Goal: Entertainment & Leisure: Consume media (video, audio)

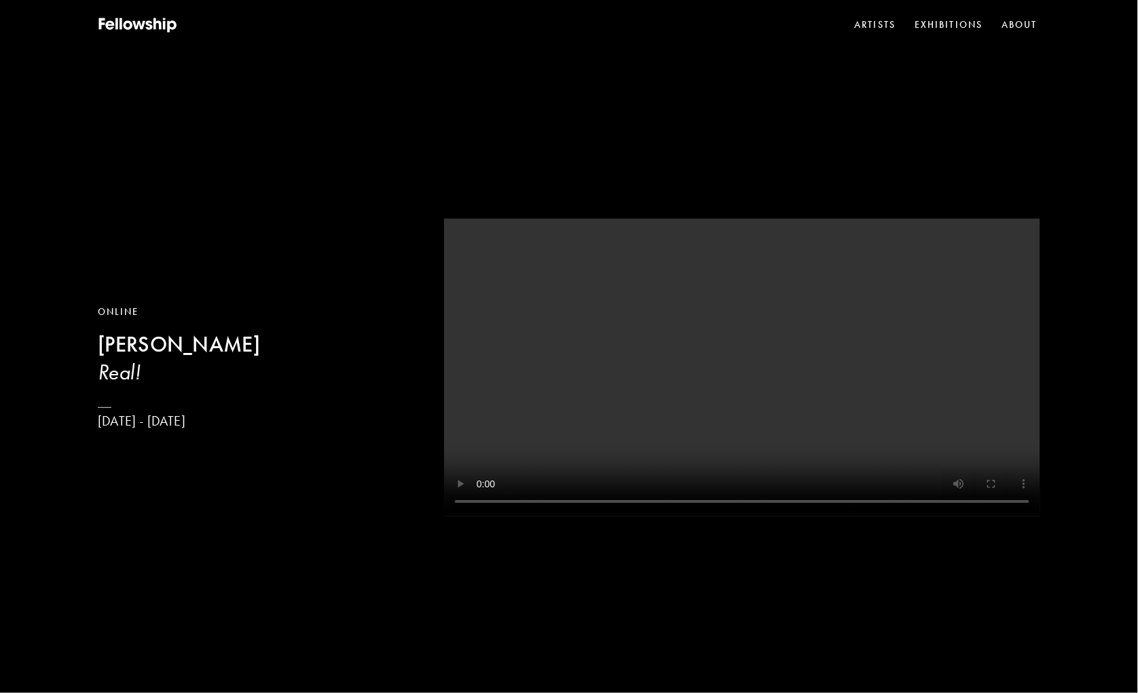
click at [257, 332] on div "Online [PERSON_NAME] Real! [DATE] - [DATE]" at bounding box center [271, 367] width 346 height 125
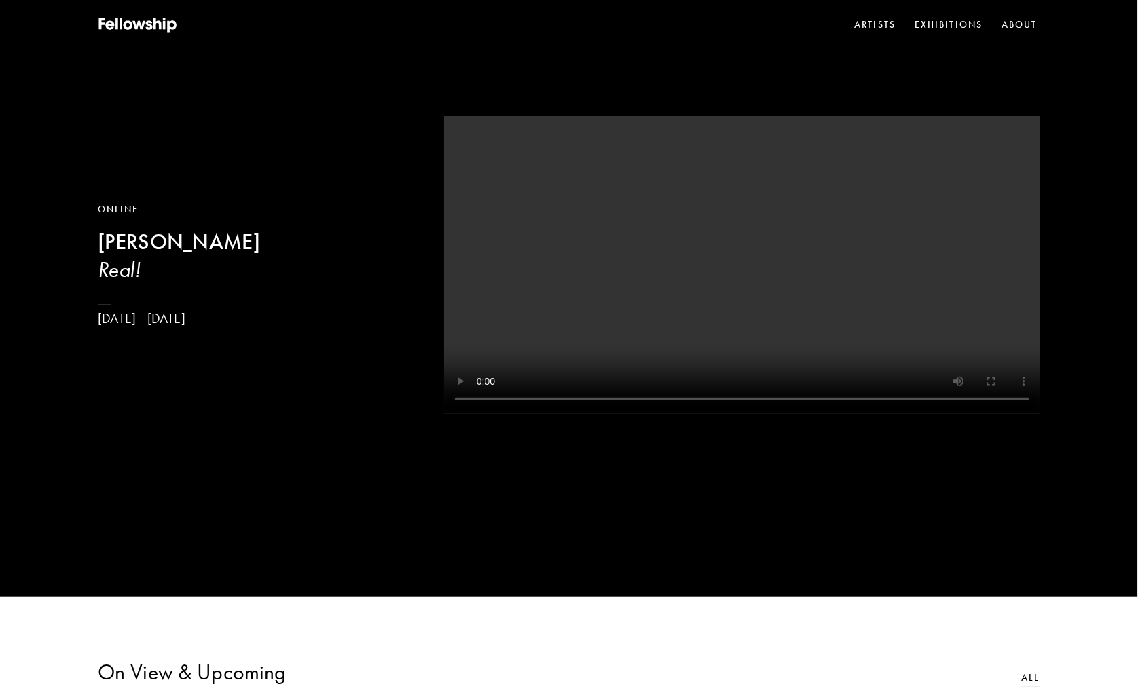
scroll to position [150, 0]
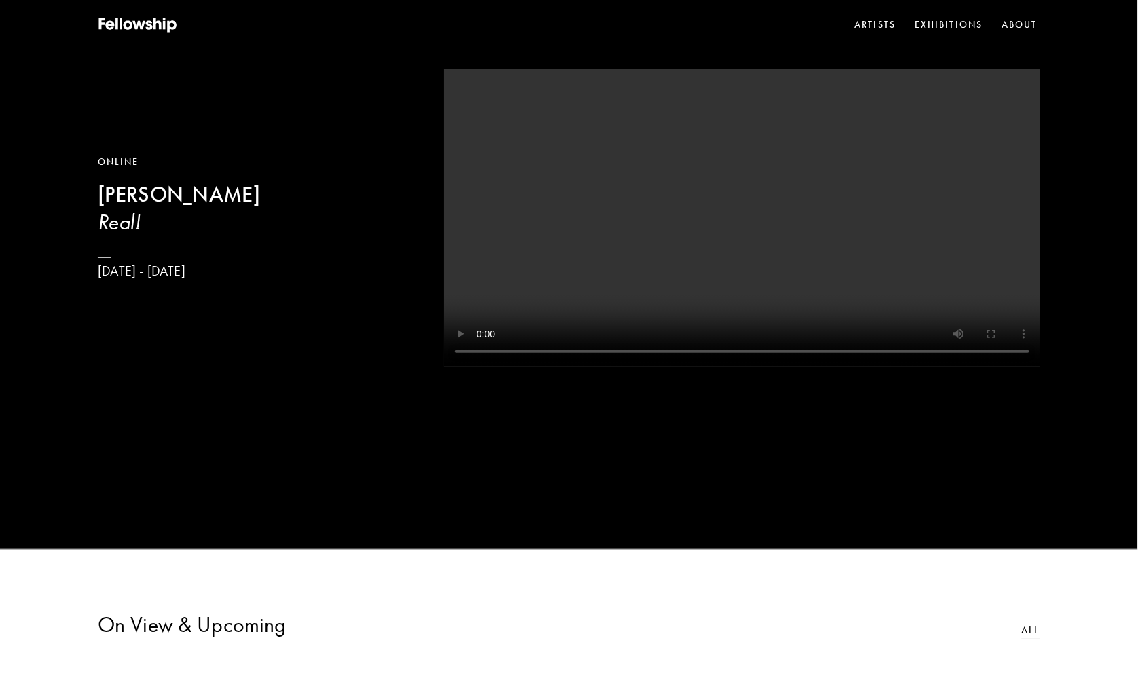
click at [650, 291] on video at bounding box center [742, 218] width 596 height 298
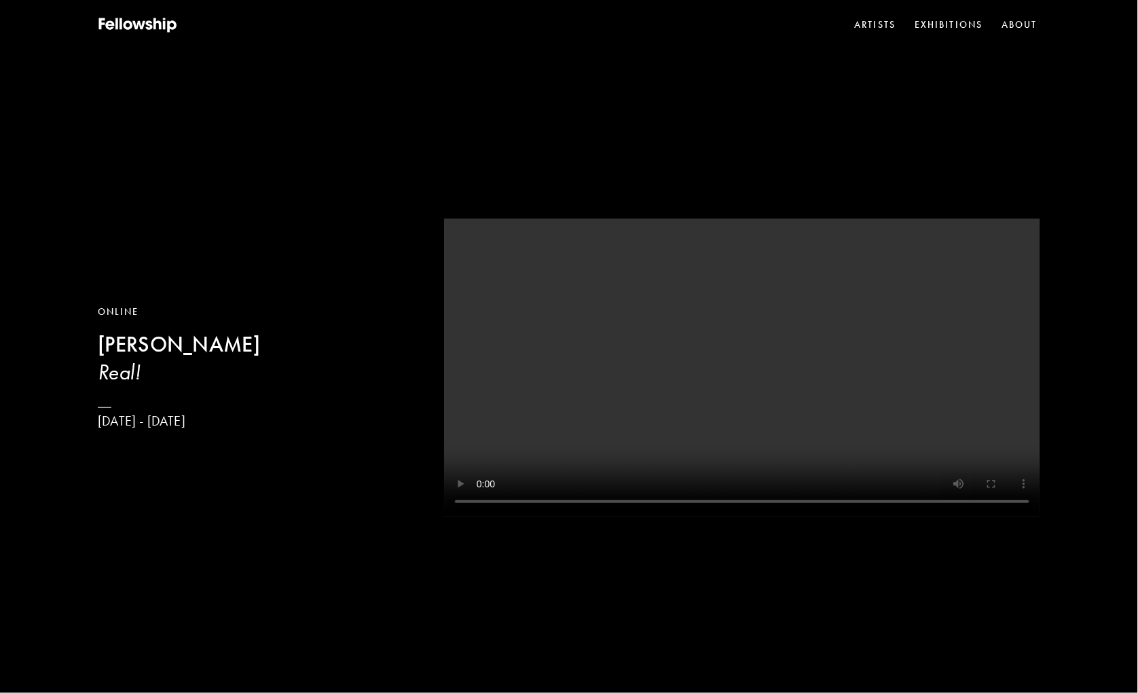
scroll to position [24, 0]
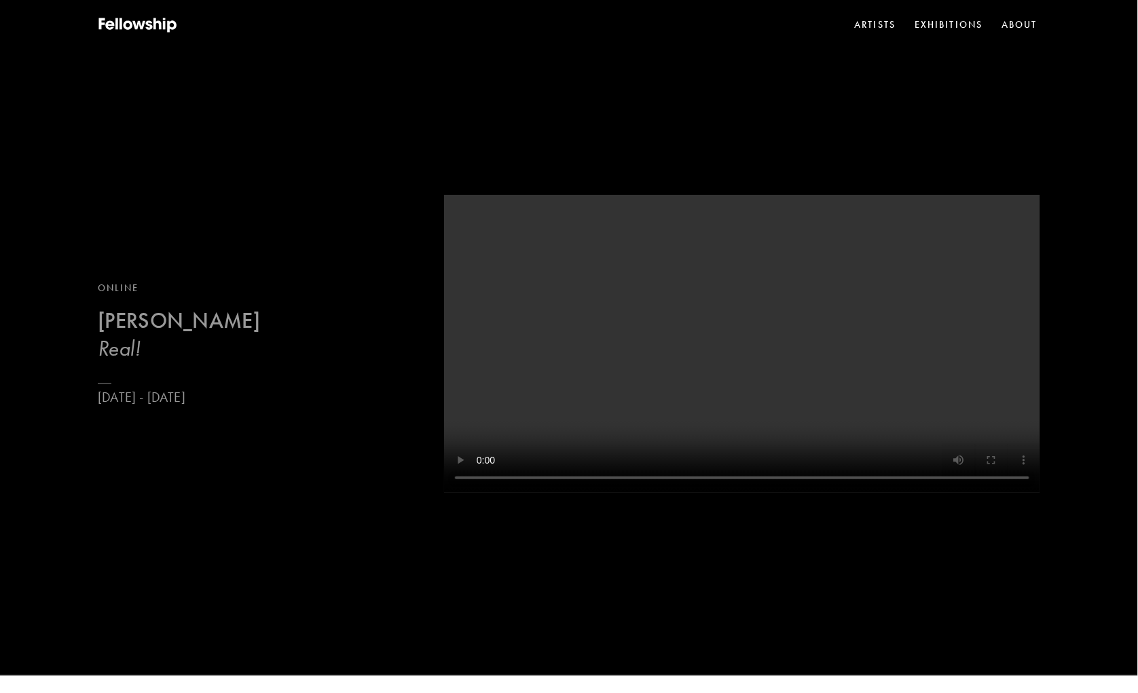
click at [124, 348] on h3 "Real!" at bounding box center [179, 348] width 162 height 27
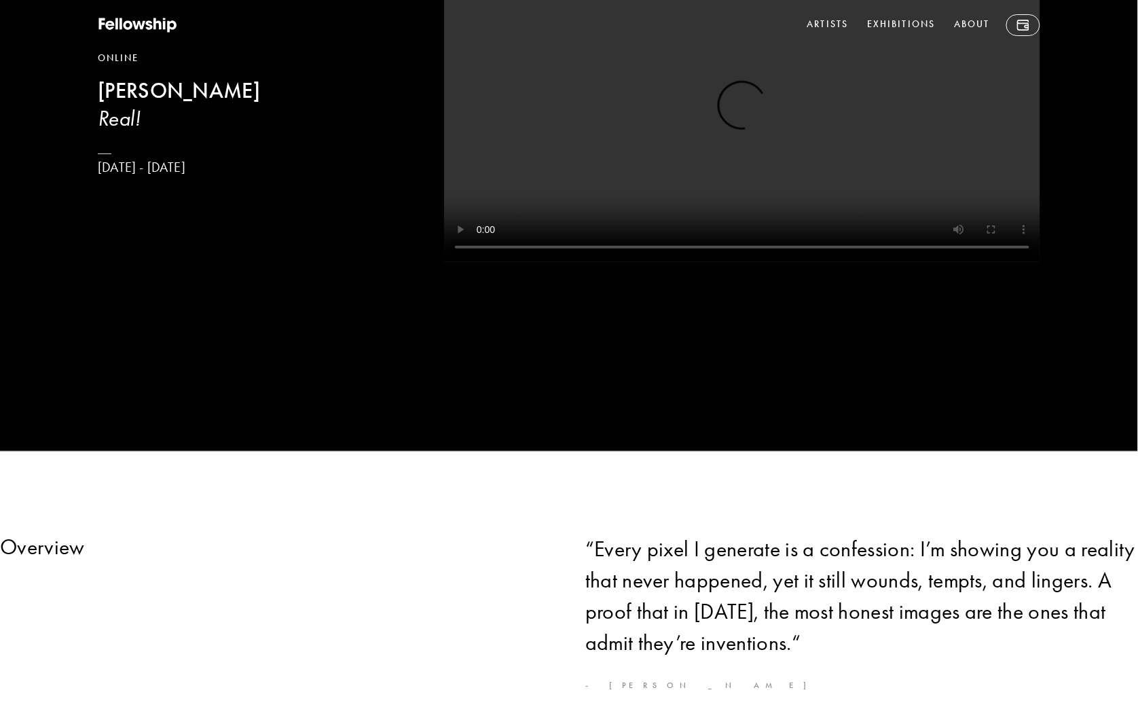
scroll to position [35, 0]
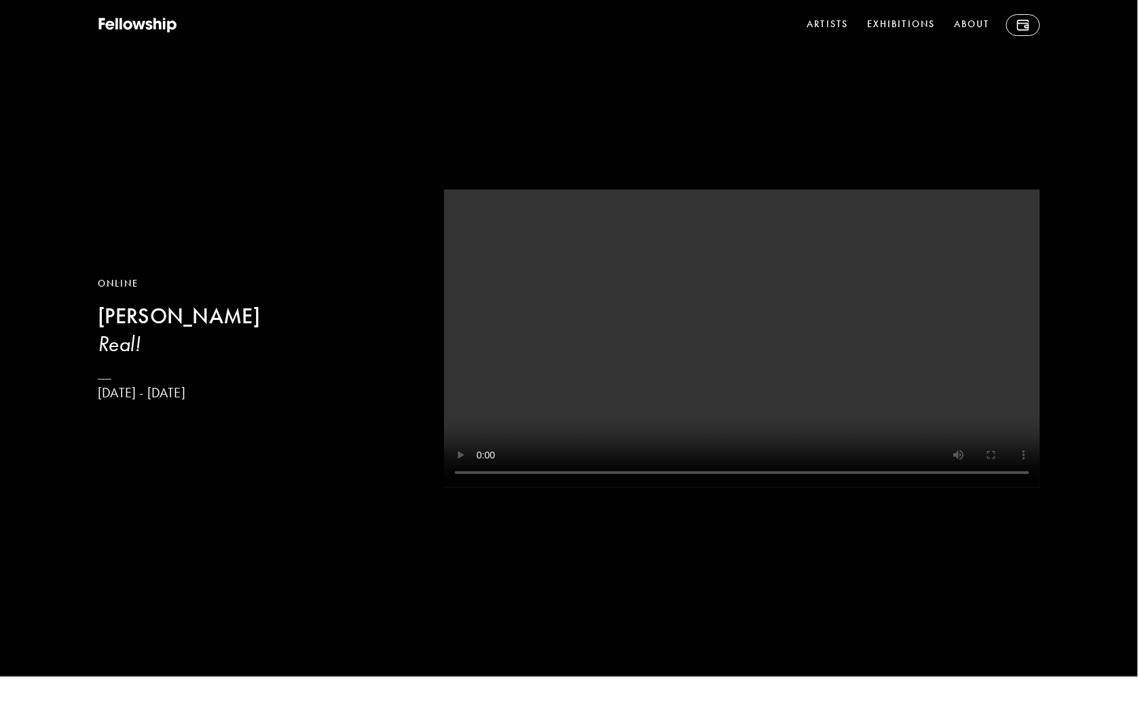
drag, startPoint x: 263, startPoint y: 312, endPoint x: 91, endPoint y: 321, distance: 172.7
click at [91, 321] on div "Online [PERSON_NAME] Real! [DATE] - [DATE]" at bounding box center [569, 321] width 1138 height 712
copy b "[PERSON_NAME]"
